Goal: Task Accomplishment & Management: Use online tool/utility

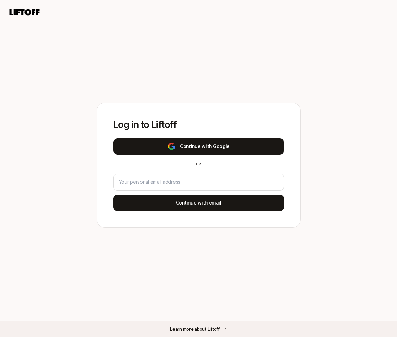
click at [203, 152] on button "Continue with Google" at bounding box center [198, 146] width 171 height 16
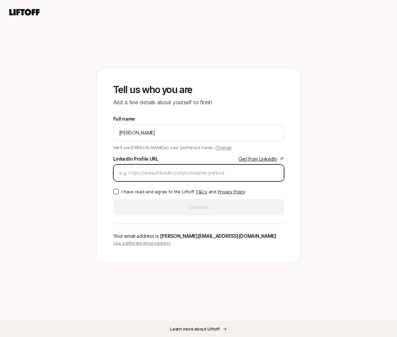
paste input "[URL][DOMAIN_NAME]"
type input "[URL][DOMAIN_NAME]"
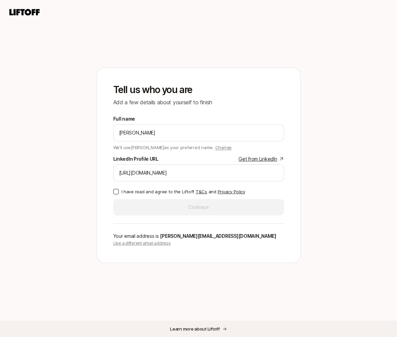
click at [116, 193] on button "I have read and agree to the Liftoff T&Cs and Privacy Policy" at bounding box center [115, 191] width 5 height 5
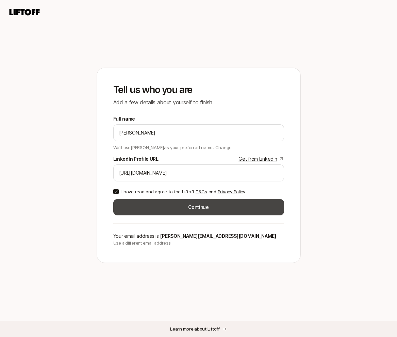
click at [234, 211] on button "Continue" at bounding box center [198, 207] width 171 height 16
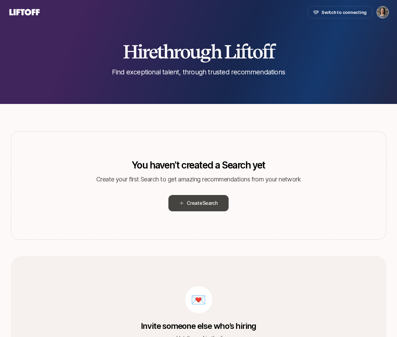
click at [199, 205] on span "Create Search" at bounding box center [202, 203] width 31 height 8
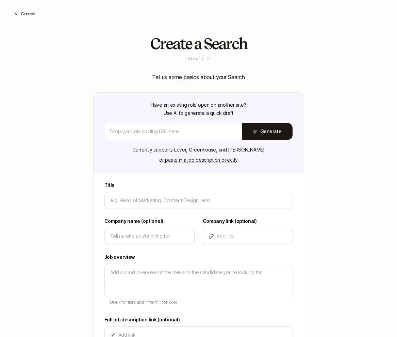
type textarea "x"
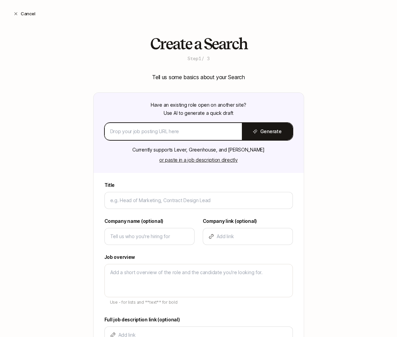
click at [125, 134] on input at bounding box center [173, 132] width 126 height 8
paste input "[URL][DOMAIN_NAME]"
type input "[URL][DOMAIN_NAME]"
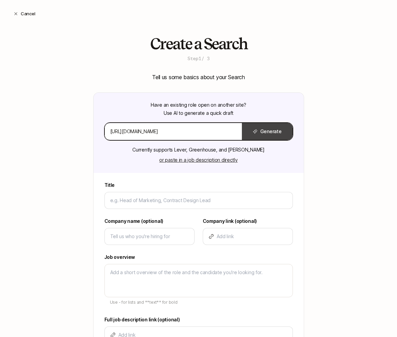
click at [269, 133] on button "Generate" at bounding box center [267, 131] width 51 height 17
click at [282, 133] on button "Generate" at bounding box center [267, 131] width 51 height 17
type textarea "x"
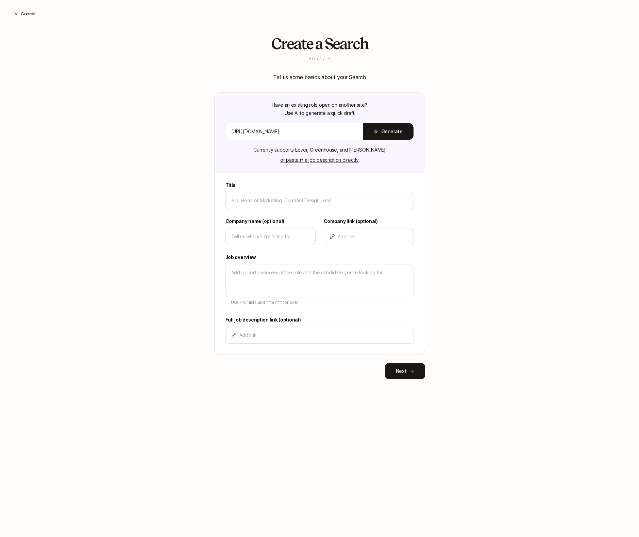
click at [153, 51] on div "Create a Search Step 1 / 3 Tell us some basics about your Search Have an existi…" at bounding box center [319, 218] width 639 height 366
drag, startPoint x: 267, startPoint y: 151, endPoint x: 385, endPoint y: 153, distance: 118.0
click at [385, 153] on div "Have an existing role open on another site? Use AI to generate a quick draft [U…" at bounding box center [320, 133] width 210 height 80
click at [392, 131] on button "Generate" at bounding box center [388, 131] width 51 height 17
click at [268, 134] on input "[URL][DOMAIN_NAME]" at bounding box center [294, 132] width 126 height 8
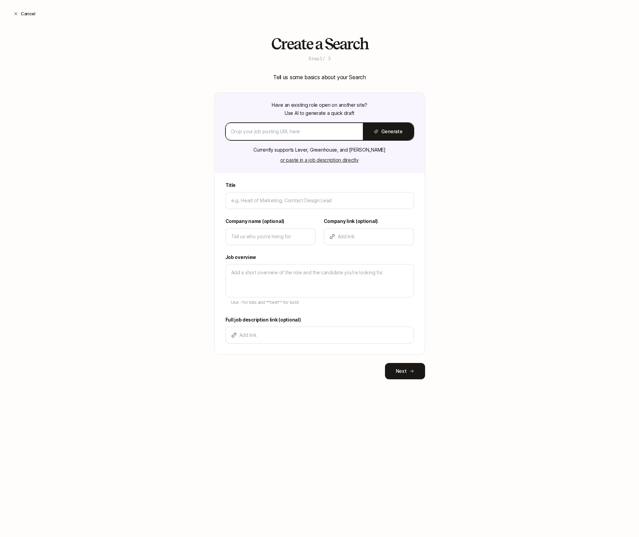
click at [327, 134] on input at bounding box center [294, 132] width 126 height 8
click at [306, 161] on button "or paste in a job description directly" at bounding box center [319, 160] width 86 height 10
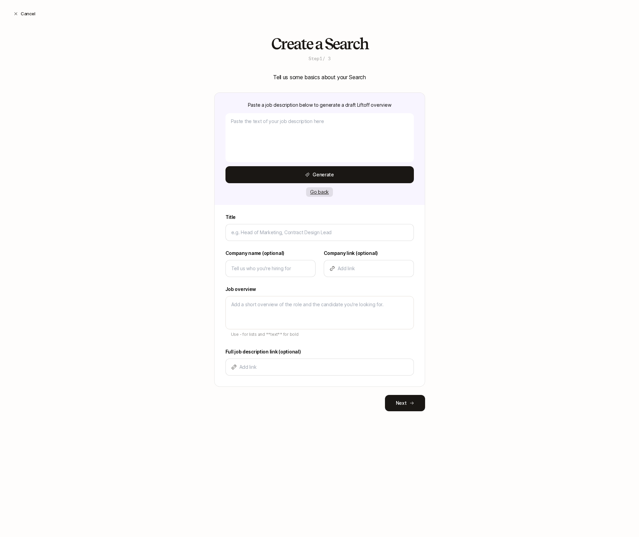
click at [318, 194] on button "Go back" at bounding box center [319, 192] width 27 height 10
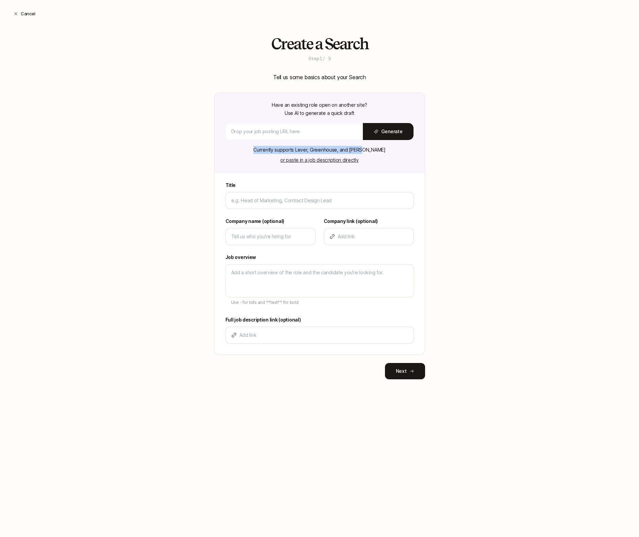
drag, startPoint x: 374, startPoint y: 151, endPoint x: 266, endPoint y: 149, distance: 108.2
click at [266, 149] on div "Have an existing role open on another site? Use AI to generate a quick draft Ge…" at bounding box center [320, 133] width 210 height 80
click at [344, 163] on button "or paste in a job description directly" at bounding box center [319, 160] width 86 height 10
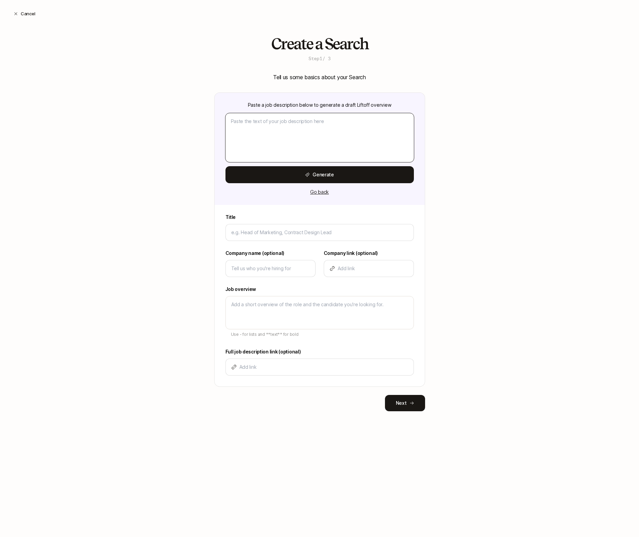
click at [279, 140] on textarea at bounding box center [319, 137] width 188 height 49
paste textarea "Haven is building the future of migraine care for the 40 million [DEMOGRAPHIC_D…"
type textarea "x"
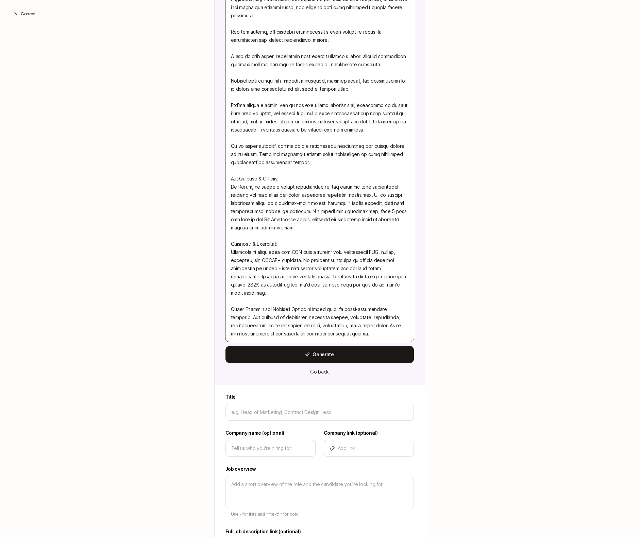
scroll to position [590, 0]
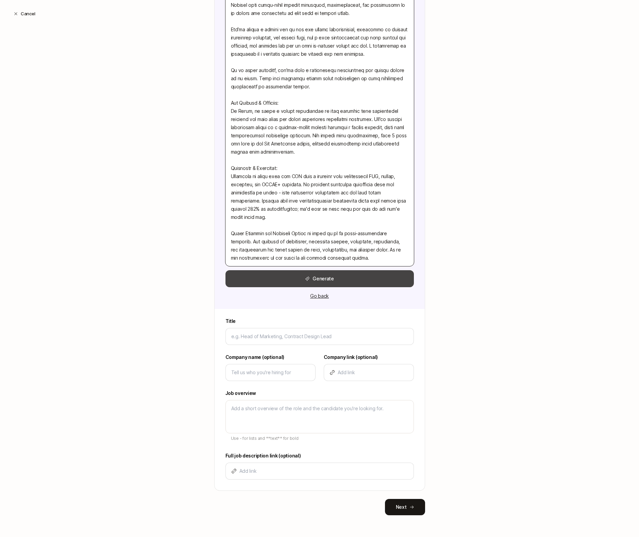
type textarea "Haven is building the future of migraine care for the 40 million [DEMOGRAPHIC_D…"
click at [354, 283] on button "Generate" at bounding box center [319, 278] width 188 height 17
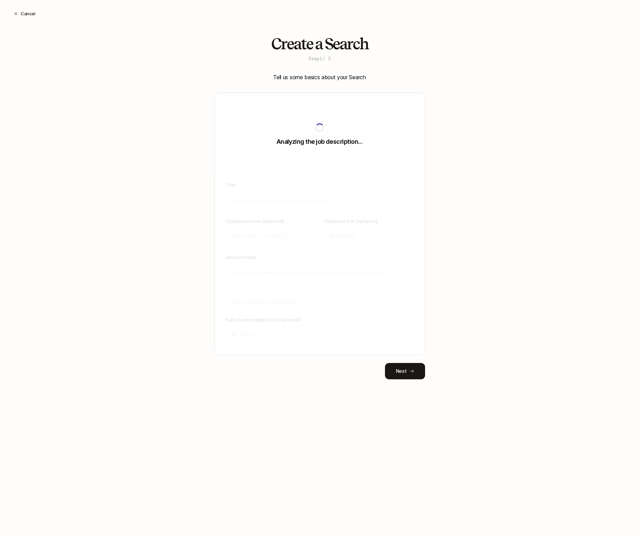
scroll to position [0, 0]
type input "Senior Product/UX/Service Designer"
type input "Haven"
type textarea "Haven is building the future of migraine care for 40 million [DEMOGRAPHIC_DATA]…"
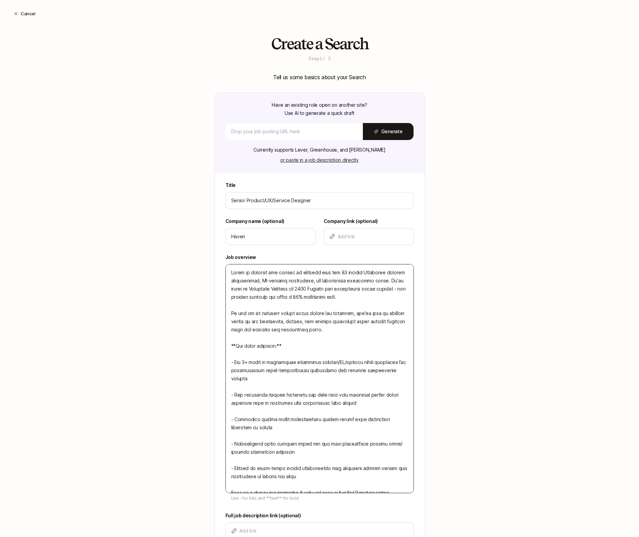
scroll to position [60, 0]
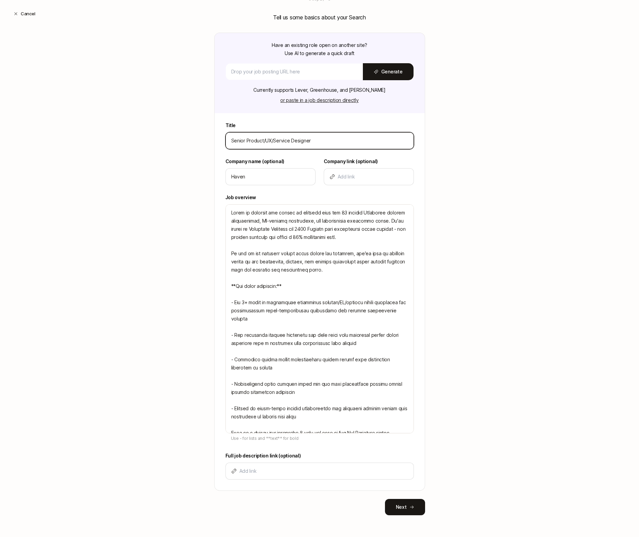
drag, startPoint x: 246, startPoint y: 141, endPoint x: 216, endPoint y: 140, distance: 30.3
click at [216, 140] on div "Title Senior Product/UX/Service Designer Company name (optional) Haven Company …" at bounding box center [320, 305] width 210 height 369
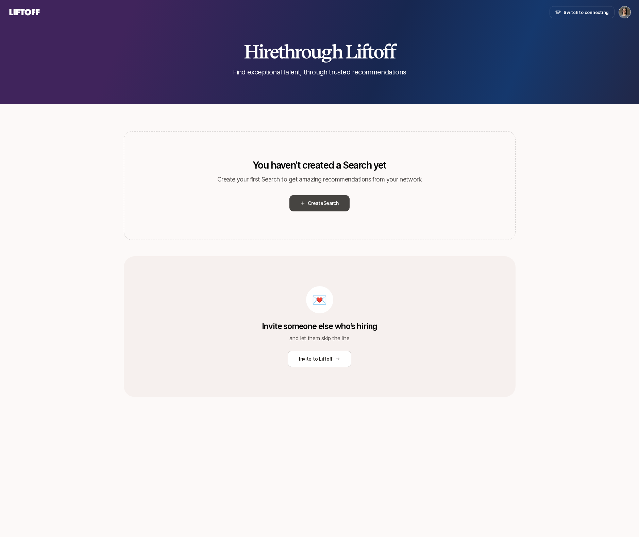
click at [325, 205] on span "Search" at bounding box center [330, 203] width 15 height 6
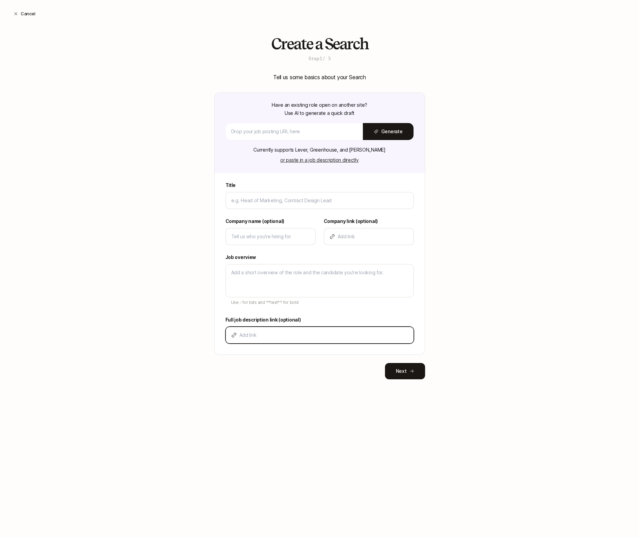
click at [251, 336] on input at bounding box center [323, 335] width 169 height 8
paste input "[URL][DOMAIN_NAME]"
type textarea "x"
type input "[URL][DOMAIN_NAME]"
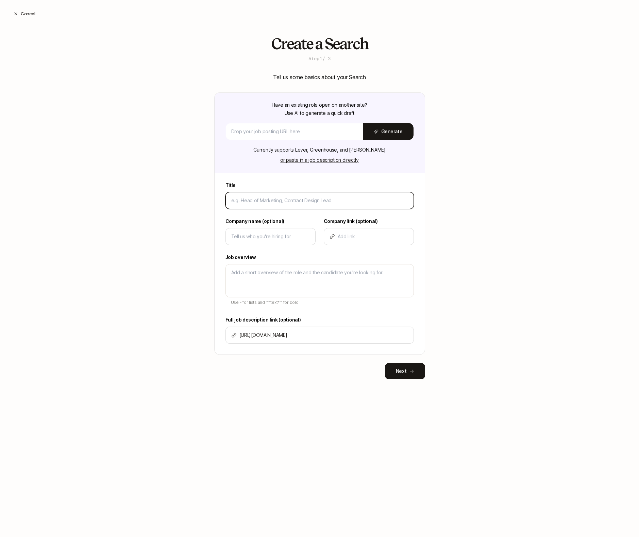
scroll to position [0, 0]
click at [266, 203] on input at bounding box center [319, 201] width 177 height 8
type textarea "x"
type input "P"
type textarea "x"
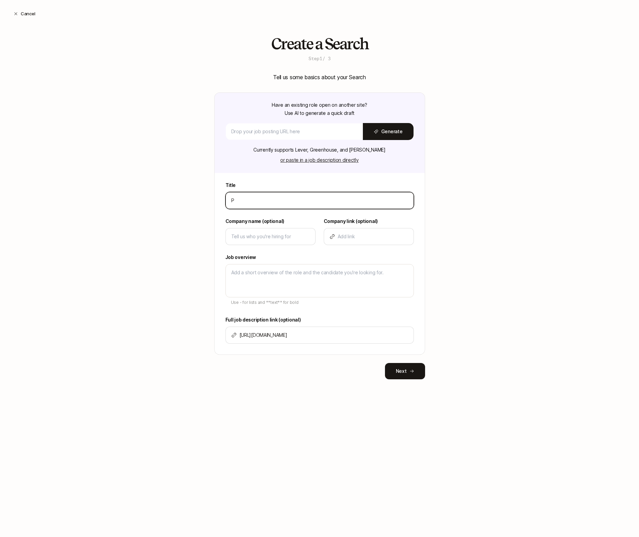
type input "Pr"
type textarea "x"
type input "Pro"
type textarea "x"
type input "Prod"
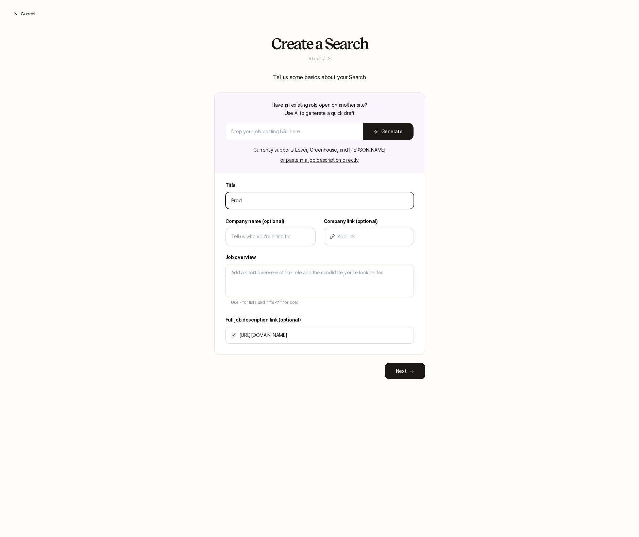
type textarea "x"
type input "Produ"
type textarea "x"
type input "Produc"
type textarea "x"
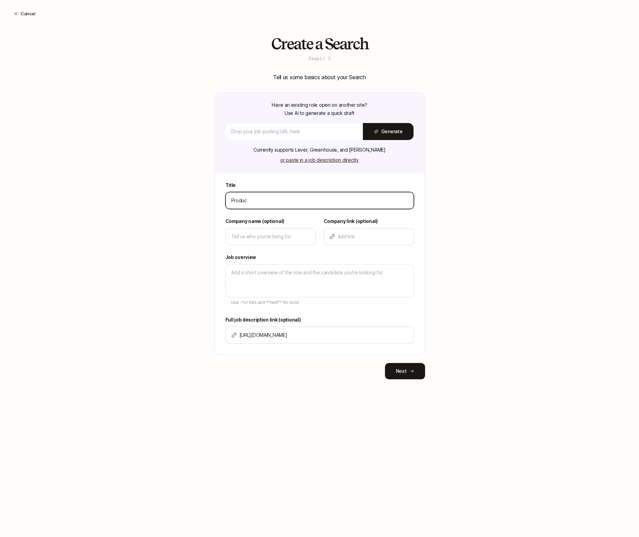
type input "Product"
type textarea "x"
type input "Product"
type textarea "x"
type input "Product D"
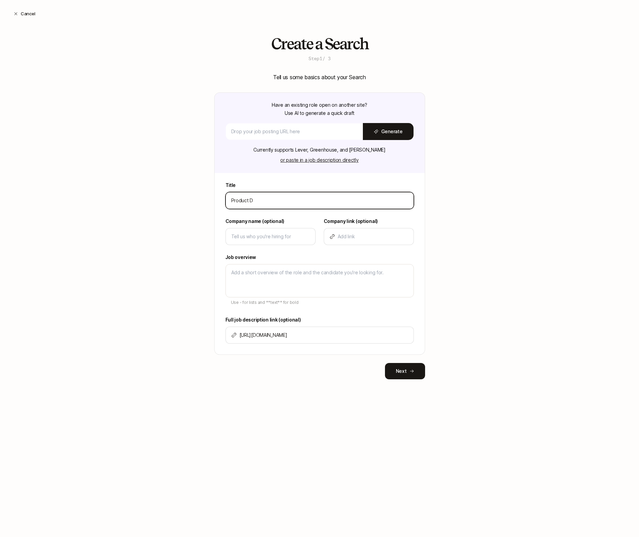
type textarea "x"
type input "Product De"
type textarea "x"
type input "Product Des"
type textarea "x"
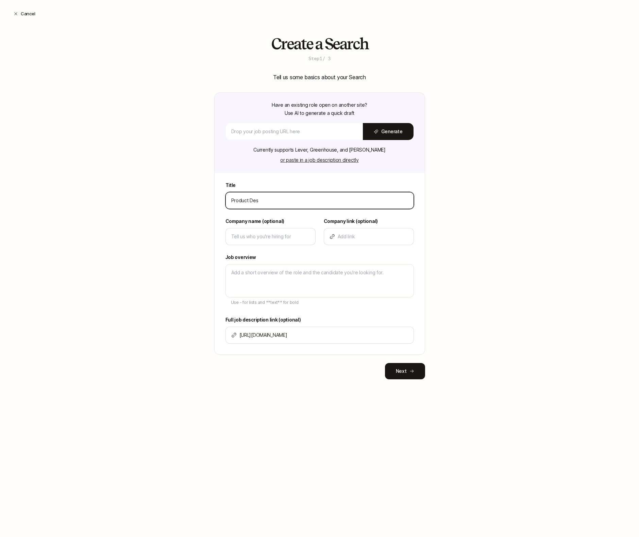
type input "Product Desi"
type textarea "x"
type input "Product Desig"
type textarea "x"
type input "Product Design"
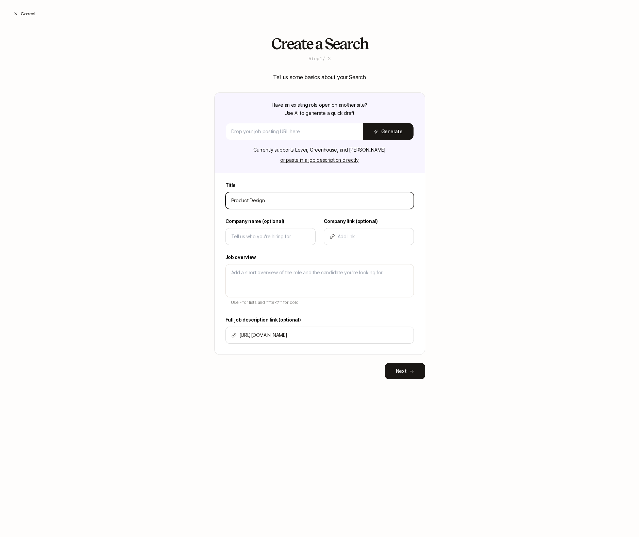
type textarea "x"
type input "Product Design"
type textarea "x"
type input "Product Design L"
type textarea "x"
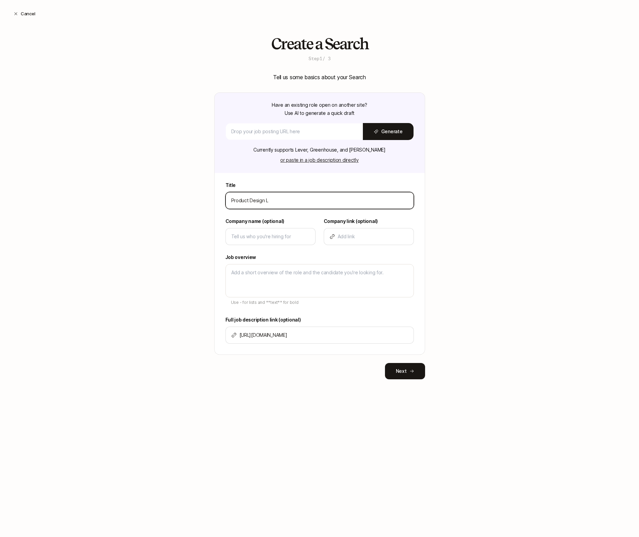
type input "Product Design Le"
type textarea "x"
type input "Product Design Lea"
type textarea "x"
type input "Product Design Lead"
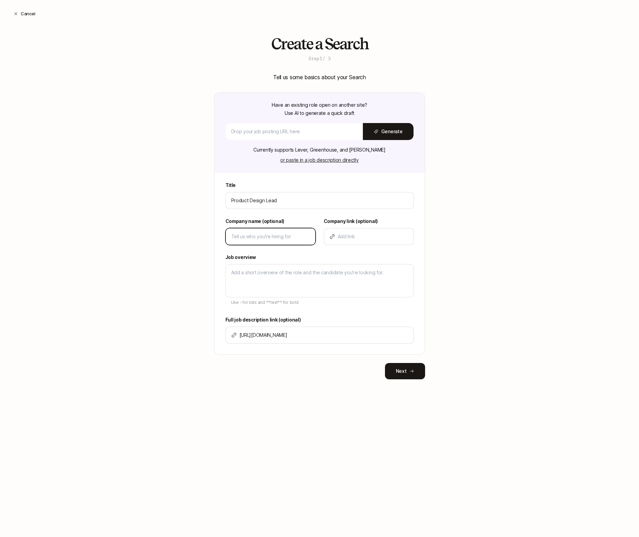
click at [253, 238] on input at bounding box center [270, 237] width 79 height 8
type textarea "x"
type input "H"
type textarea "x"
type input "Ha"
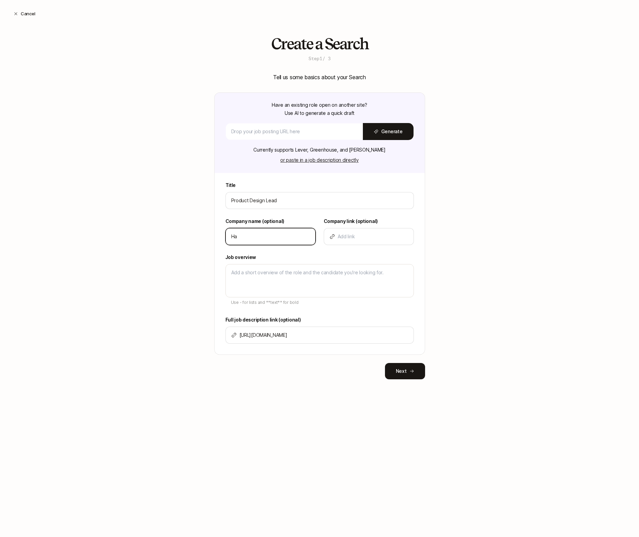
type textarea "x"
type input "Hav"
type textarea "x"
type input "Have"
type textarea "x"
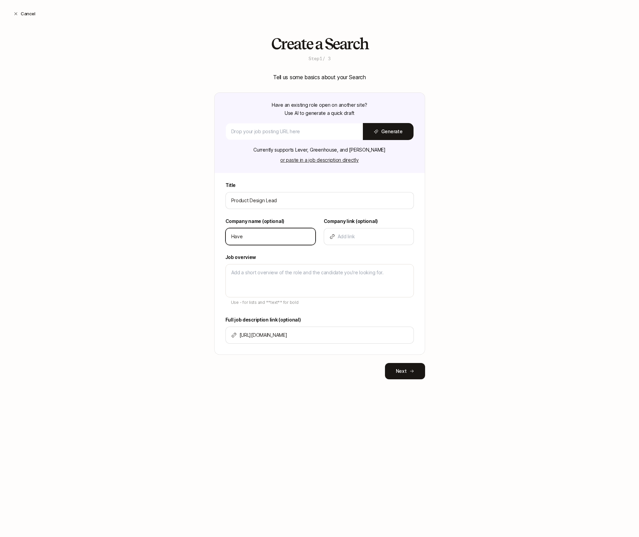
type input "Haven"
type textarea "x"
type input "Haven"
type textarea "x"
type input "Haven"
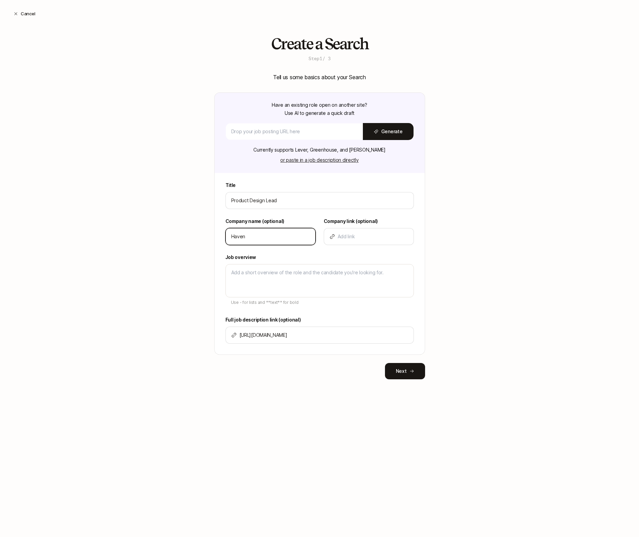
type textarea "x"
type input "Have"
type textarea "x"
type input "Hav"
type textarea "x"
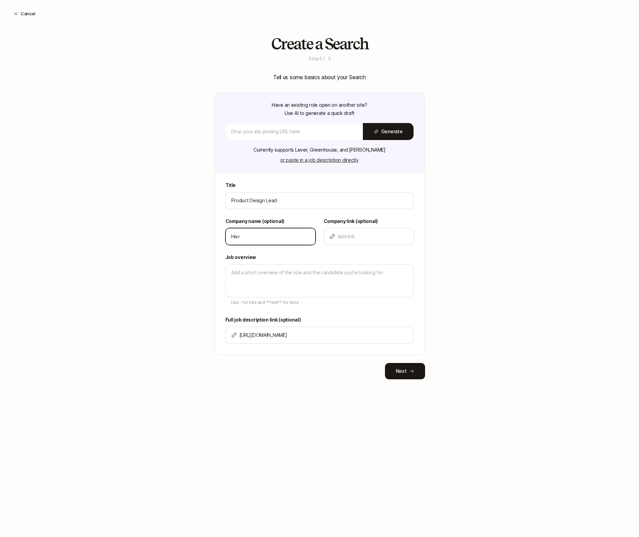
type input "Ha"
type textarea "x"
type input "H"
type textarea "x"
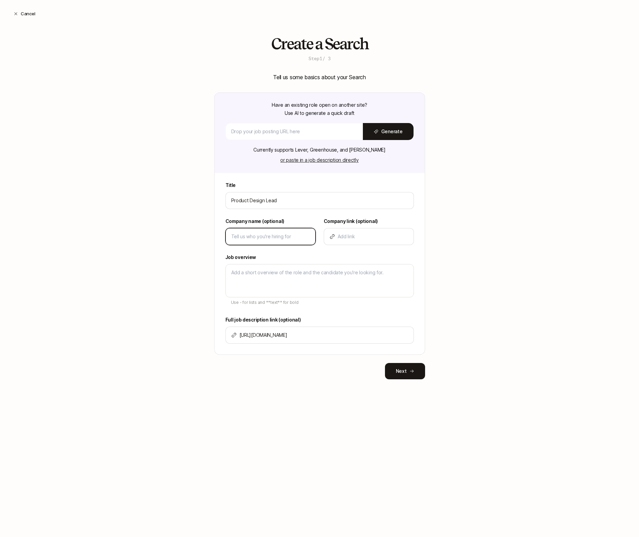
type input "z"
type textarea "x"
type input "zh"
type textarea "x"
type input "zhh"
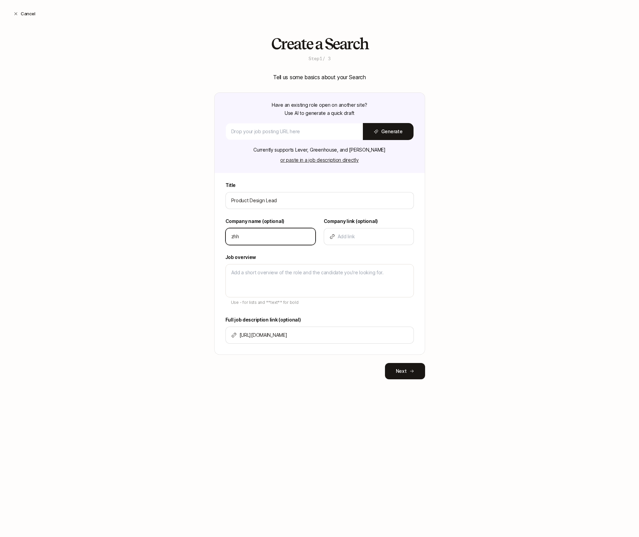
type textarea "x"
type input "zhhm"
type textarea "x"
type input "z"
paste input "Haven Headache & Migraine Center"
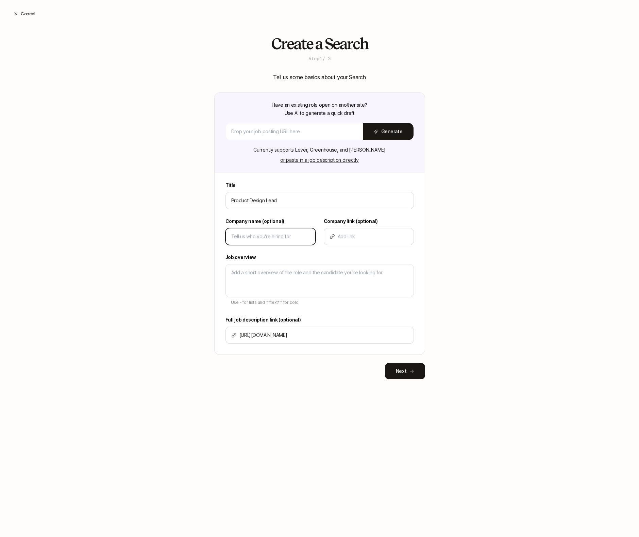
type textarea "x"
type input "Haven Headache & Migraine Center"
click at [350, 237] on input at bounding box center [373, 237] width 70 height 8
type textarea "x"
type input "z"
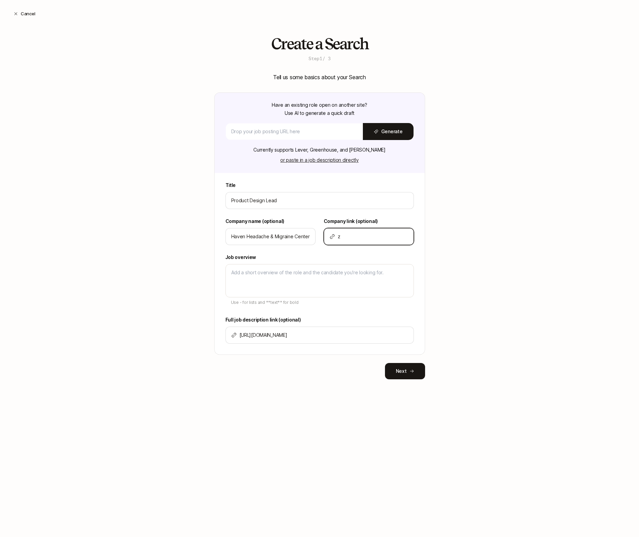
type textarea "x"
type input "zh"
type textarea "x"
type input "z"
paste input "[DOMAIN_NAME]"
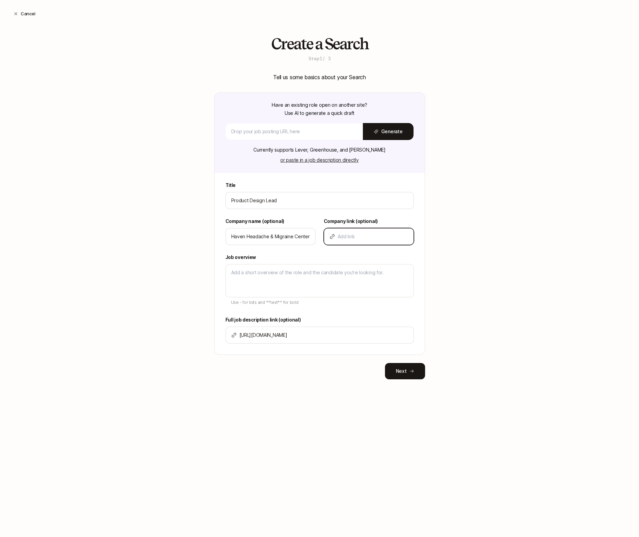
type textarea "x"
type input "[DOMAIN_NAME]"
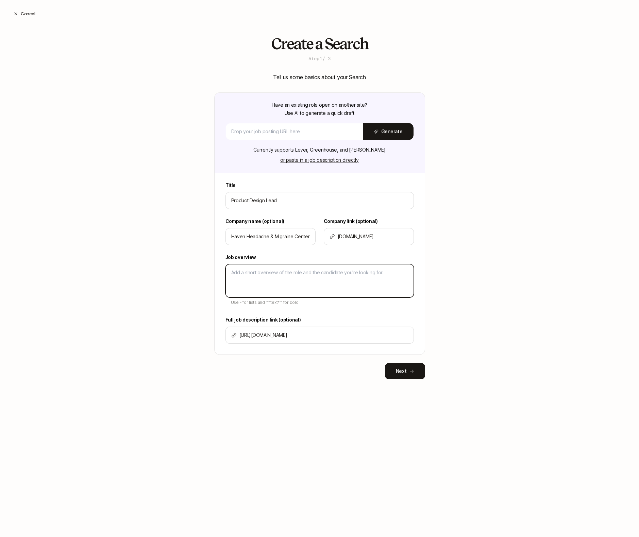
click at [325, 282] on textarea at bounding box center [319, 280] width 188 height 33
paste textarea "Haven is building the future of migraine care for the 40 million [DEMOGRAPHIC_D…"
type textarea "x"
type textarea "Haven is building the future of migraine care for the 40 million [DEMOGRAPHIC_D…"
type textarea "x"
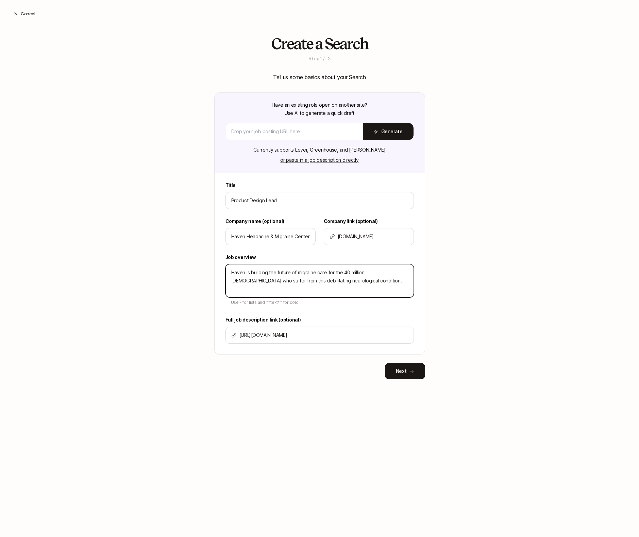
type textarea "Haven is building the future of migraine care for the 40 million [DEMOGRAPHIC_D…"
paste textarea "As one of our earliest design hires beyond our Head of Design & Experience Stra…"
type textarea "x"
type textarea "Haven is building the future of migraine care for the 40 million [DEMOGRAPHIC_D…"
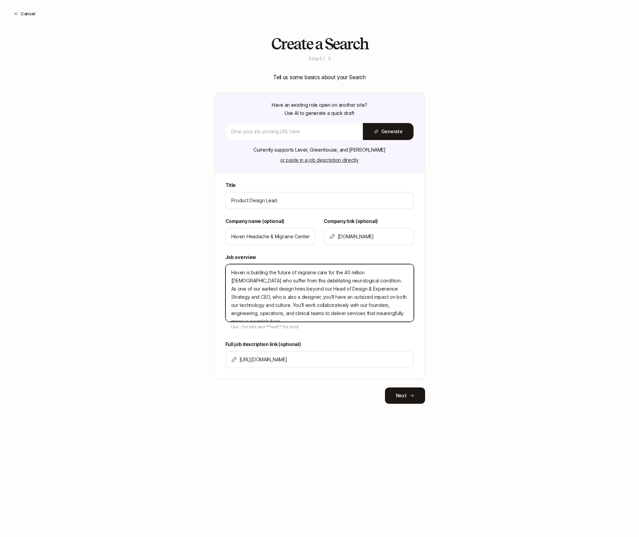
drag, startPoint x: 396, startPoint y: 297, endPoint x: 385, endPoint y: 314, distance: 20.1
click at [385, 314] on textarea "Haven is building the future of migraine care for the 40 million [DEMOGRAPHIC_D…" at bounding box center [319, 293] width 188 height 58
type textarea "x"
type textarea "Haven is building the future of migraine care for the 40 million [DEMOGRAPHIC_D…"
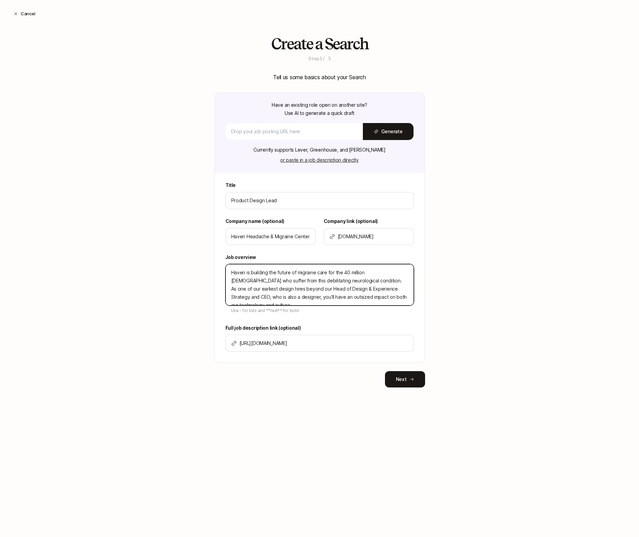
type textarea "x"
type textarea "Haven is building the future of migraine care for the 40 million [DEMOGRAPHIC_D…"
type textarea "x"
type textarea "Haven is building the future of migraine care for the 40 million [DEMOGRAPHIC_D…"
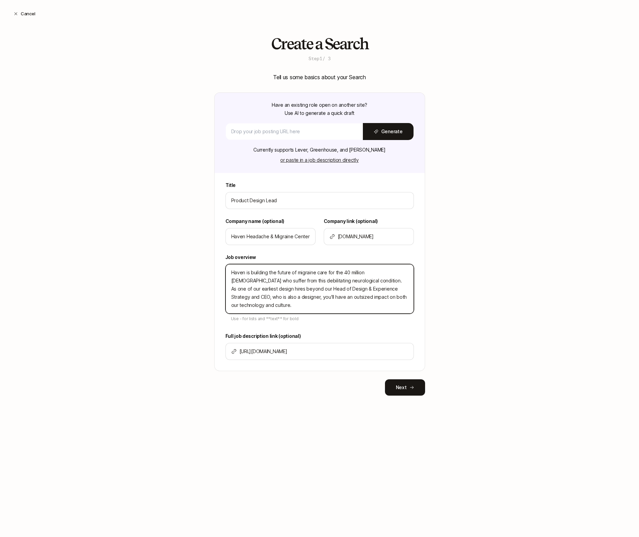
type textarea "x"
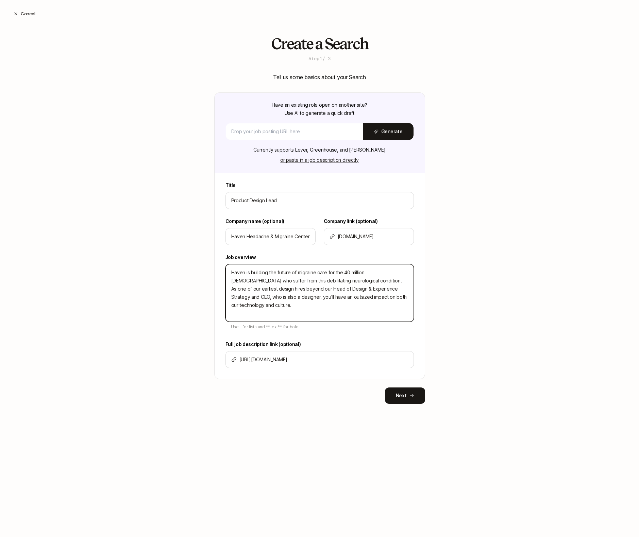
type textarea "Haven is building the future of migraine care for the 40 million [DEMOGRAPHIC_D…"
